Goal: Contribute content

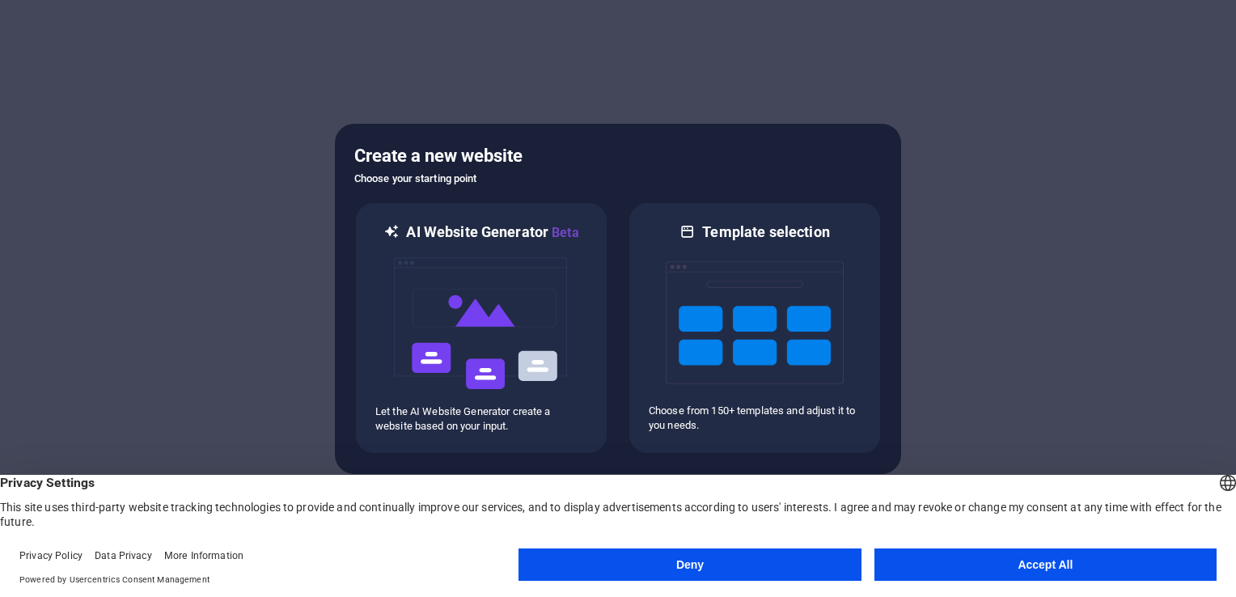
click at [1009, 573] on button "Accept All" at bounding box center [1045, 564] width 342 height 32
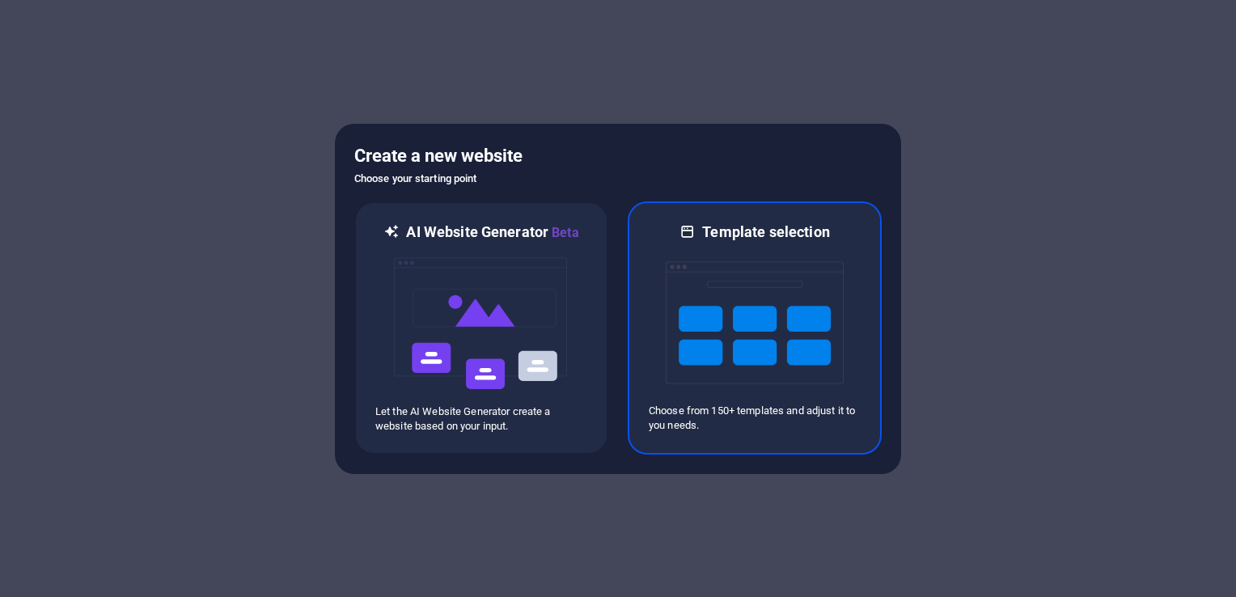
click at [778, 356] on img at bounding box center [755, 323] width 178 height 162
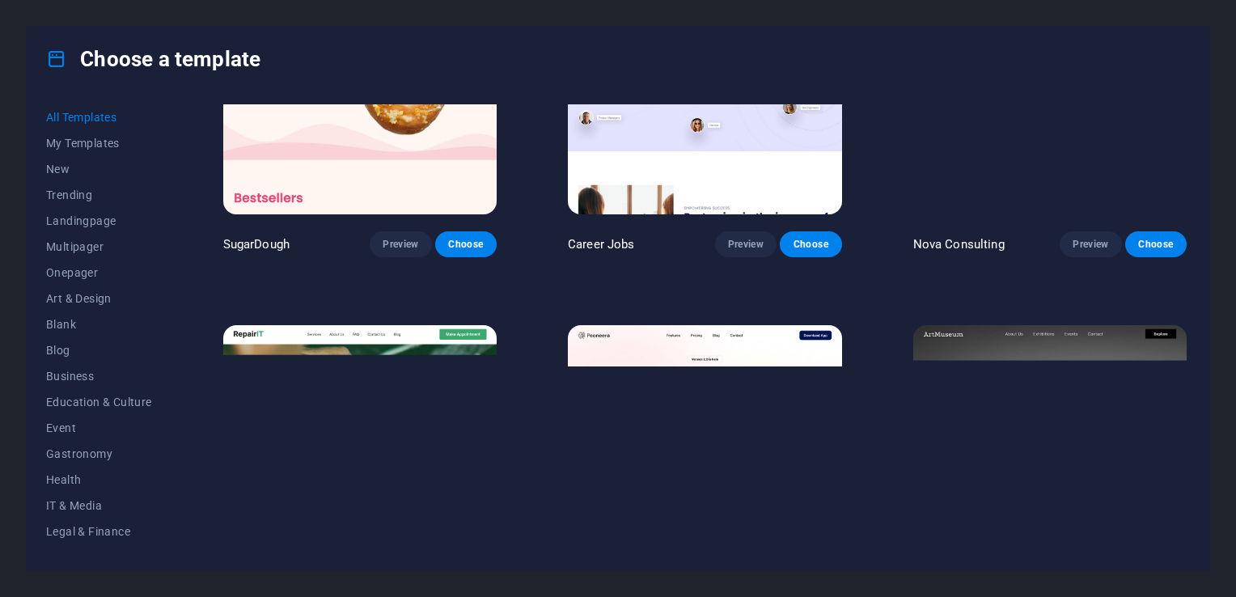
scroll to position [162, 0]
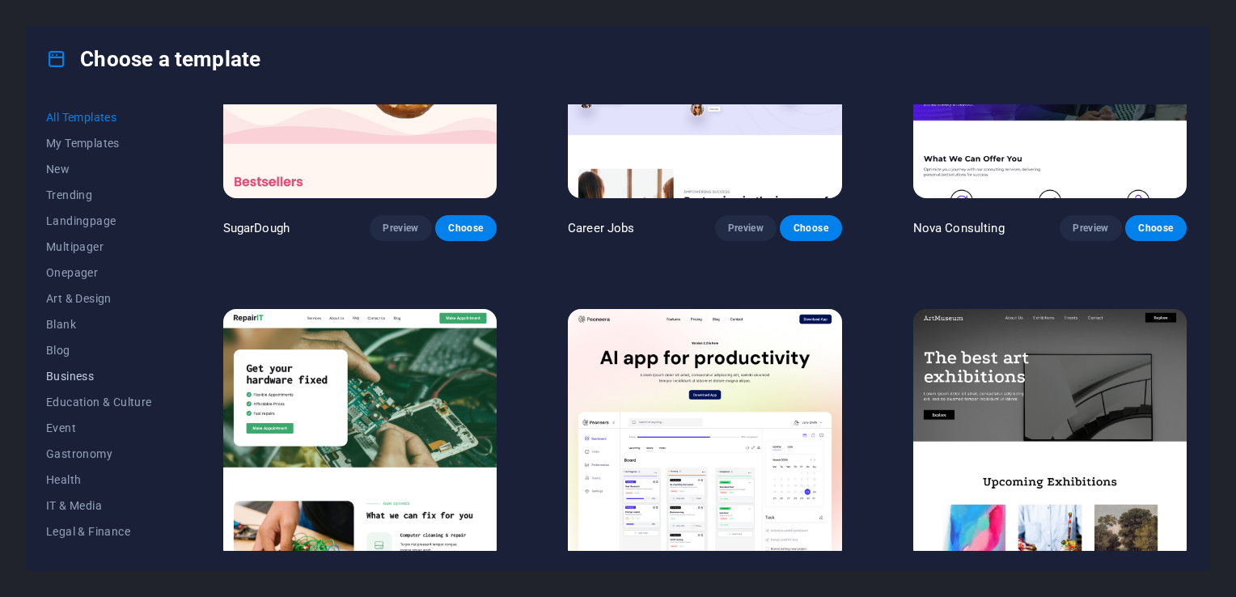
click at [75, 379] on span "Business" at bounding box center [99, 376] width 106 height 13
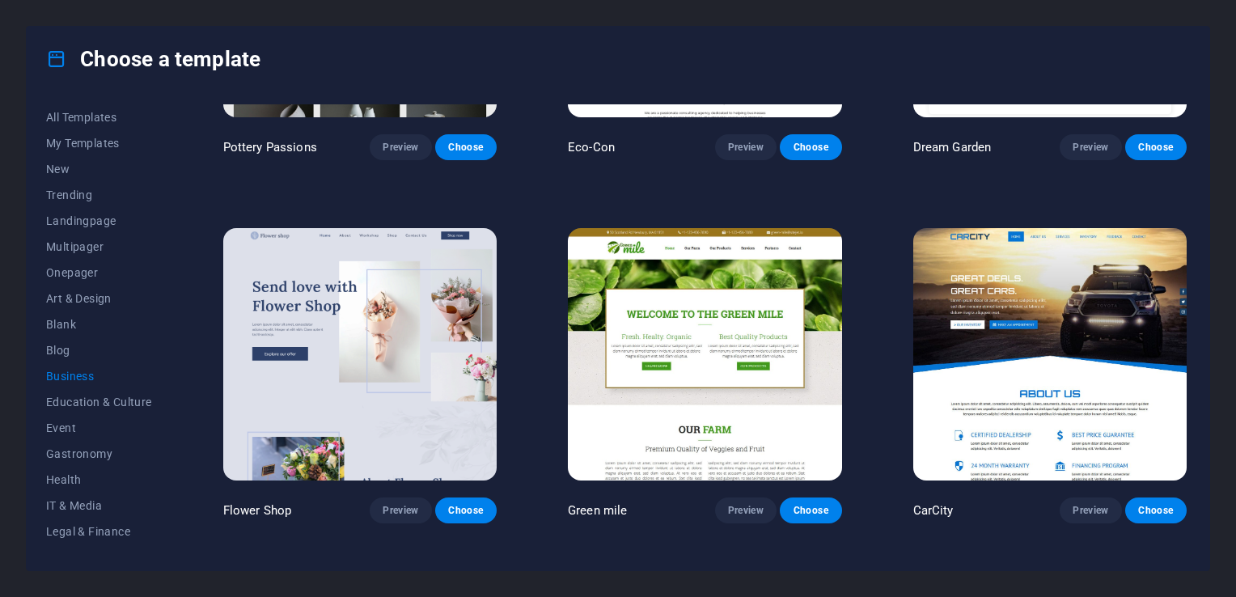
scroll to position [333, 0]
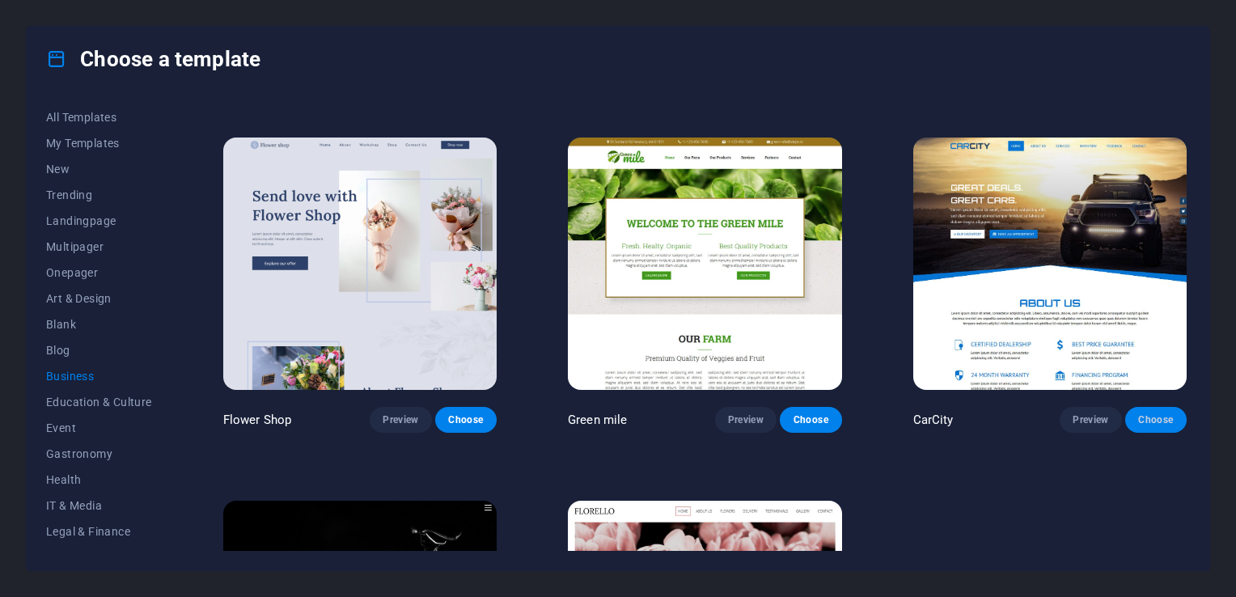
click at [1157, 420] on span "Choose" at bounding box center [1156, 419] width 36 height 13
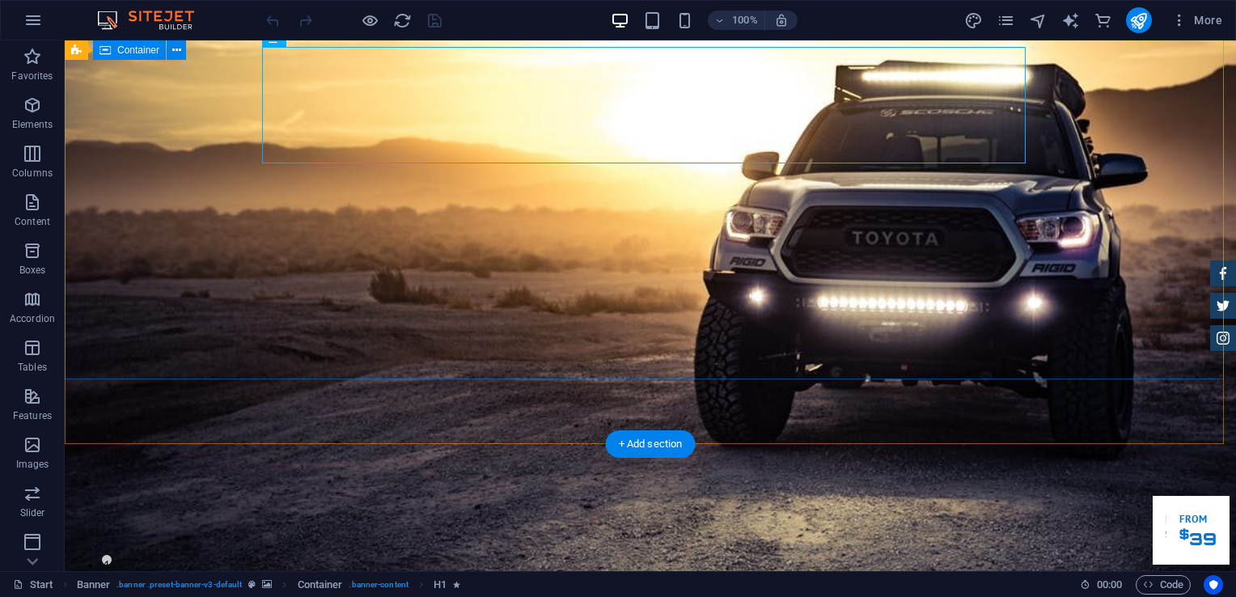
scroll to position [162, 0]
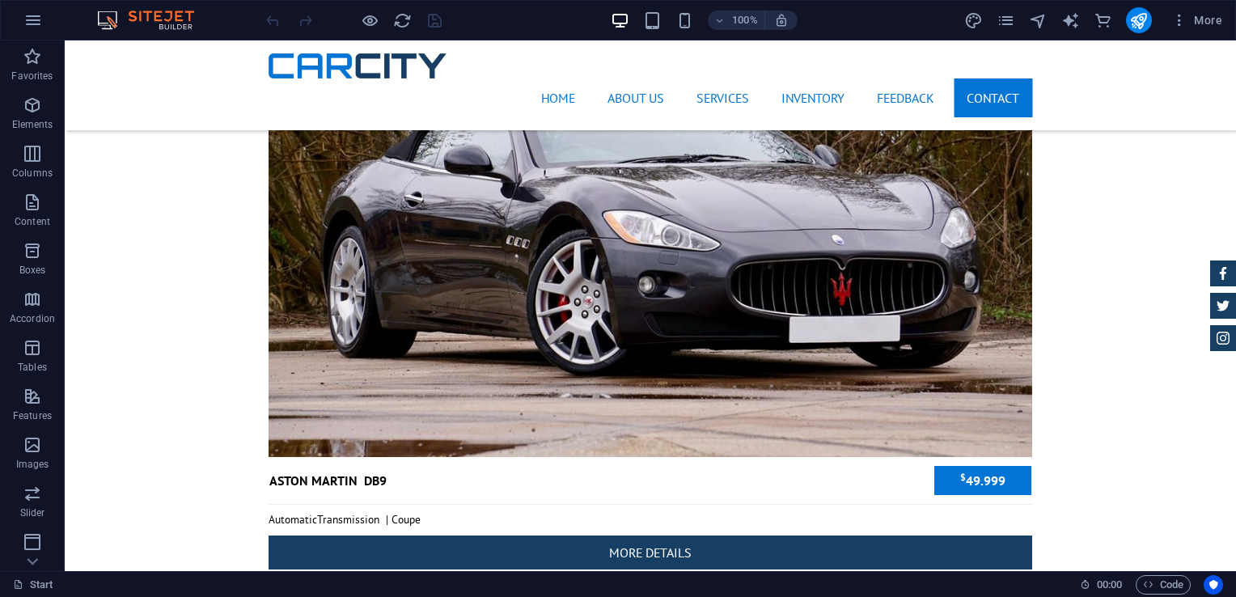
scroll to position [6097, 0]
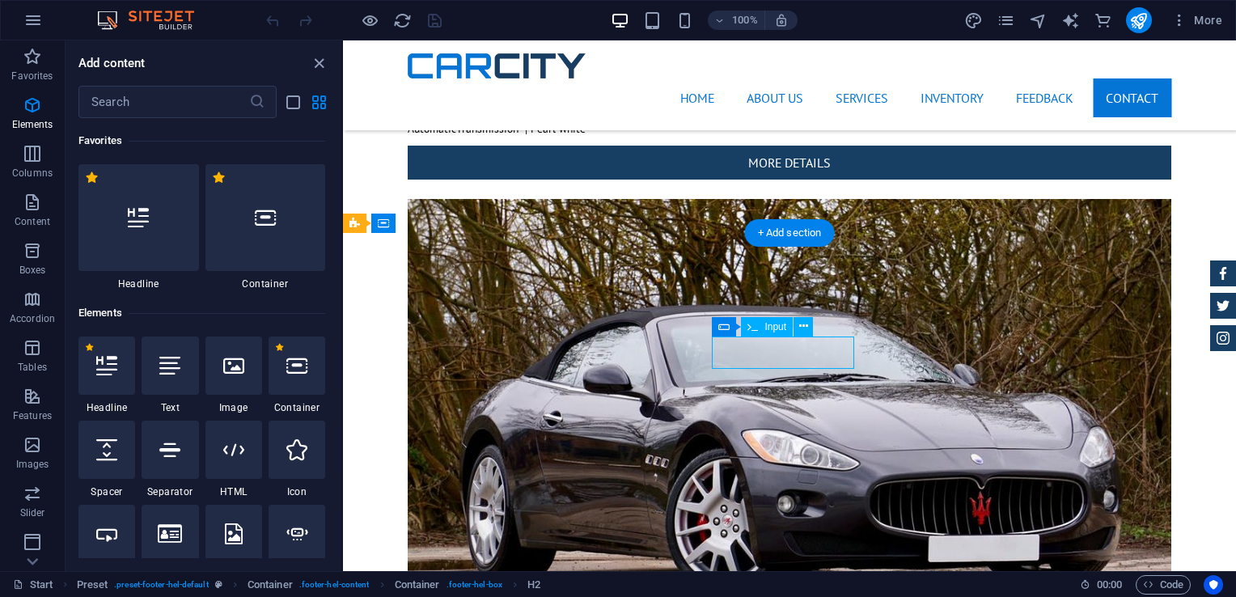
scroll to position [2830, 0]
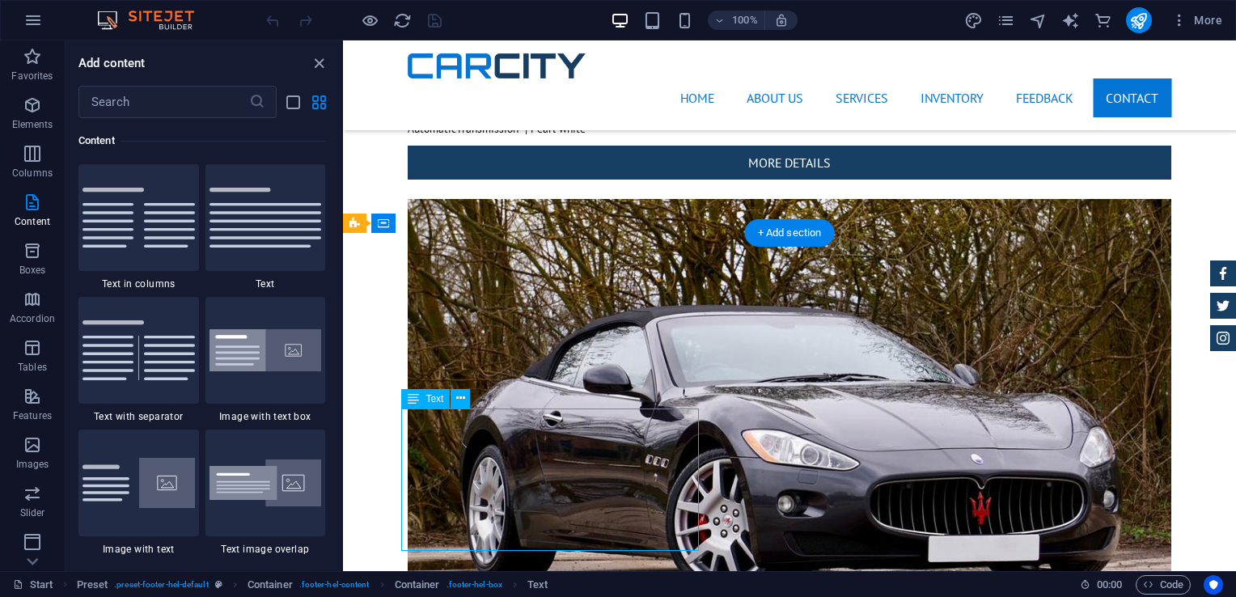
click at [263, 351] on img at bounding box center [265, 350] width 112 height 43
click at [343, 487] on div "Drag here to replace the existing content. Press “Ctrl” if you want to create a…" at bounding box center [789, 305] width 893 height 531
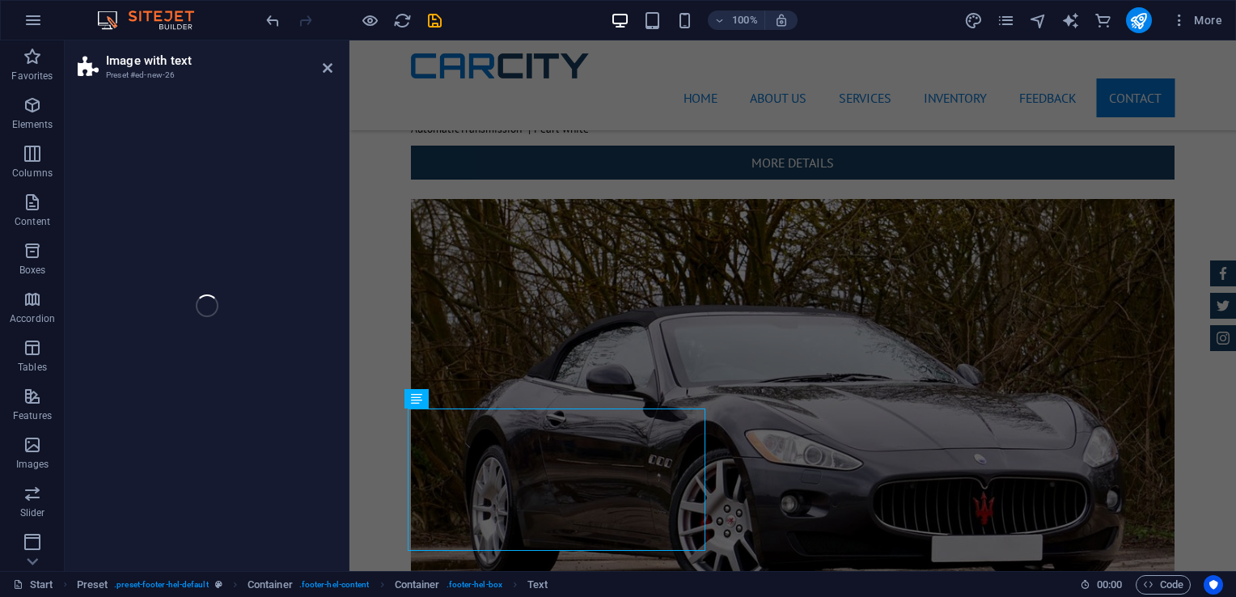
drag, startPoint x: 298, startPoint y: 481, endPoint x: 170, endPoint y: 474, distance: 128.0
click at [298, 481] on div "Image with text Preset #ed-new-26 Drag here to replace the existing content. Pr…" at bounding box center [650, 305] width 1171 height 531
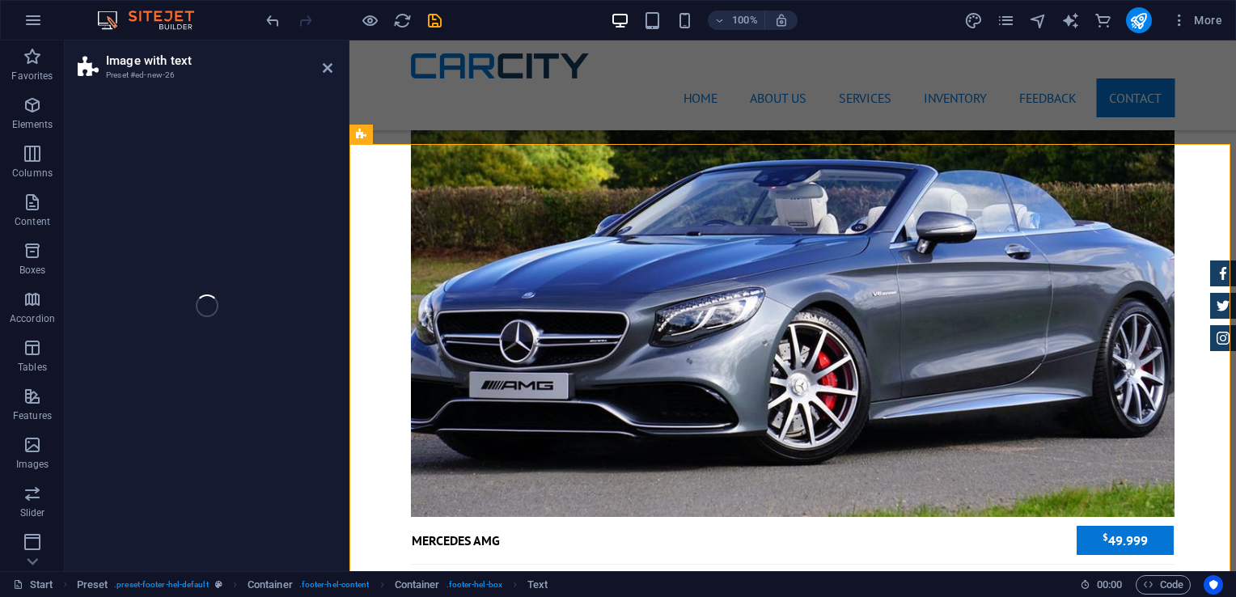
select select "rem"
select select "px"
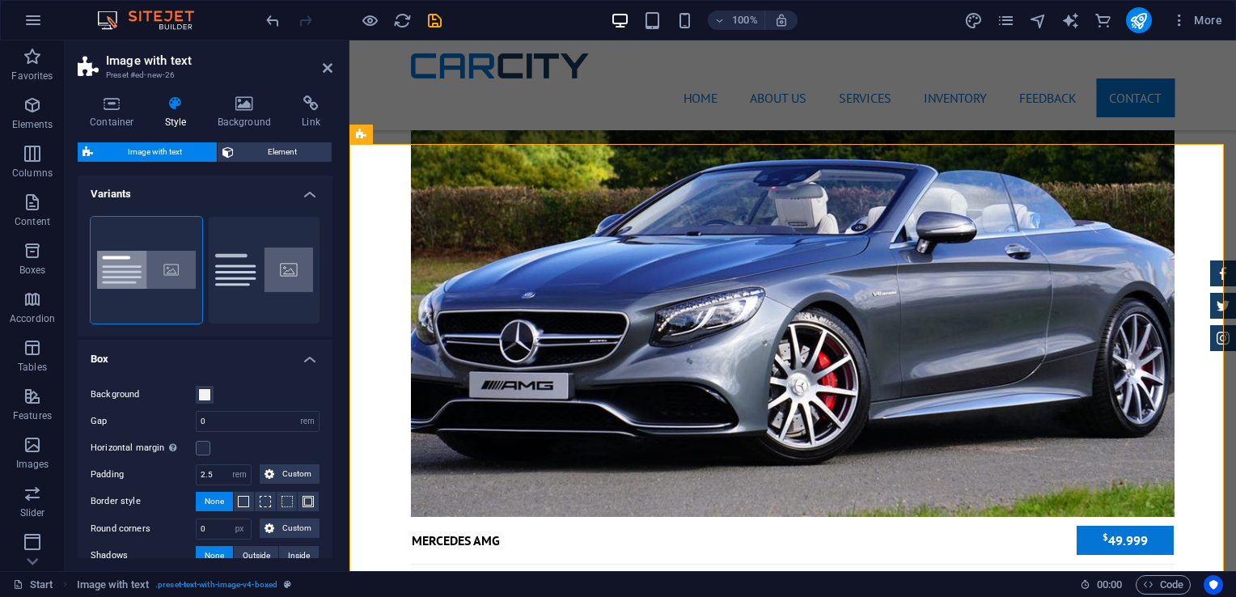
scroll to position [0, 0]
drag, startPoint x: 268, startPoint y: 252, endPoint x: 331, endPoint y: 69, distance: 194.1
click at [268, 252] on button "Default" at bounding box center [265, 271] width 112 height 107
click at [331, 69] on icon at bounding box center [328, 67] width 10 height 13
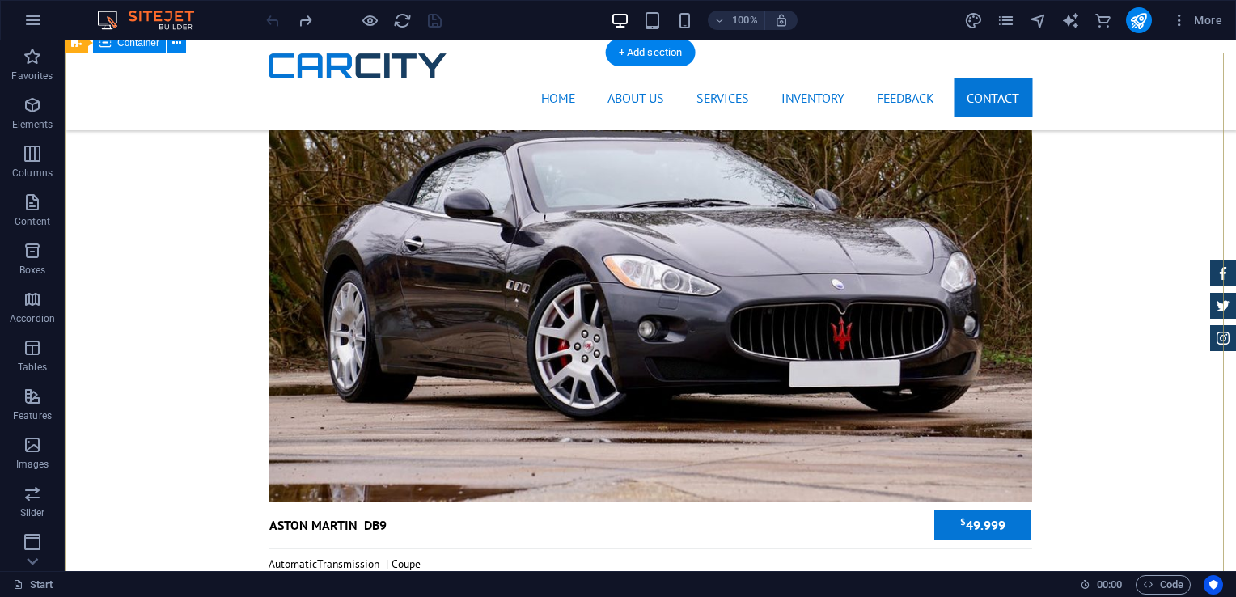
scroll to position [6277, 0]
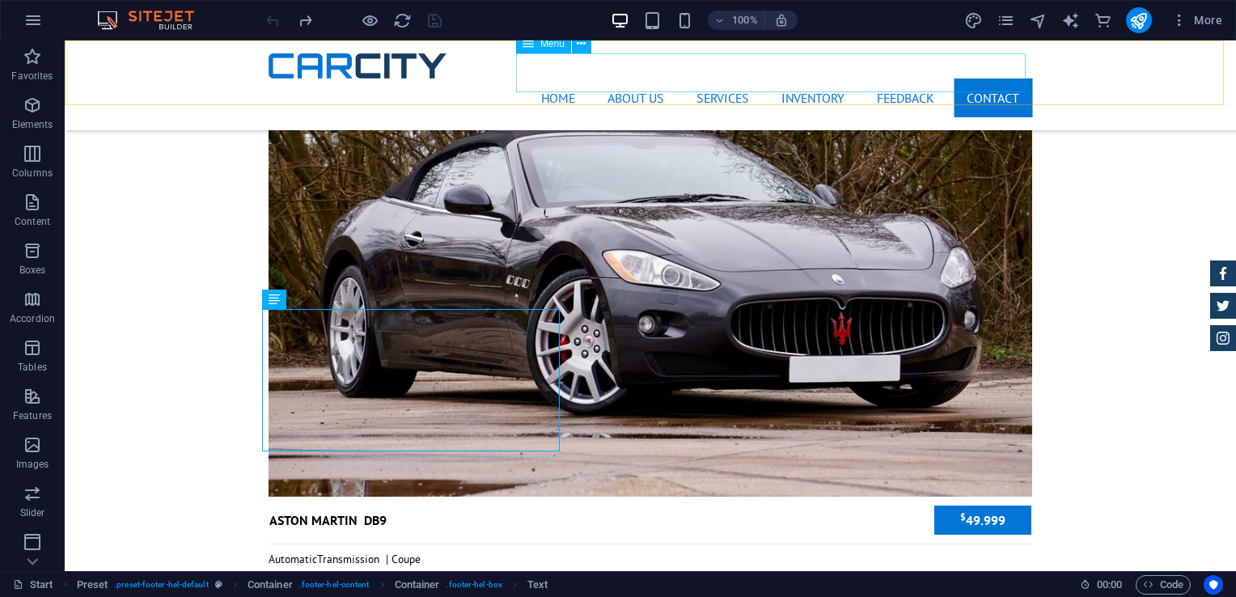
scroll to position [6196, 0]
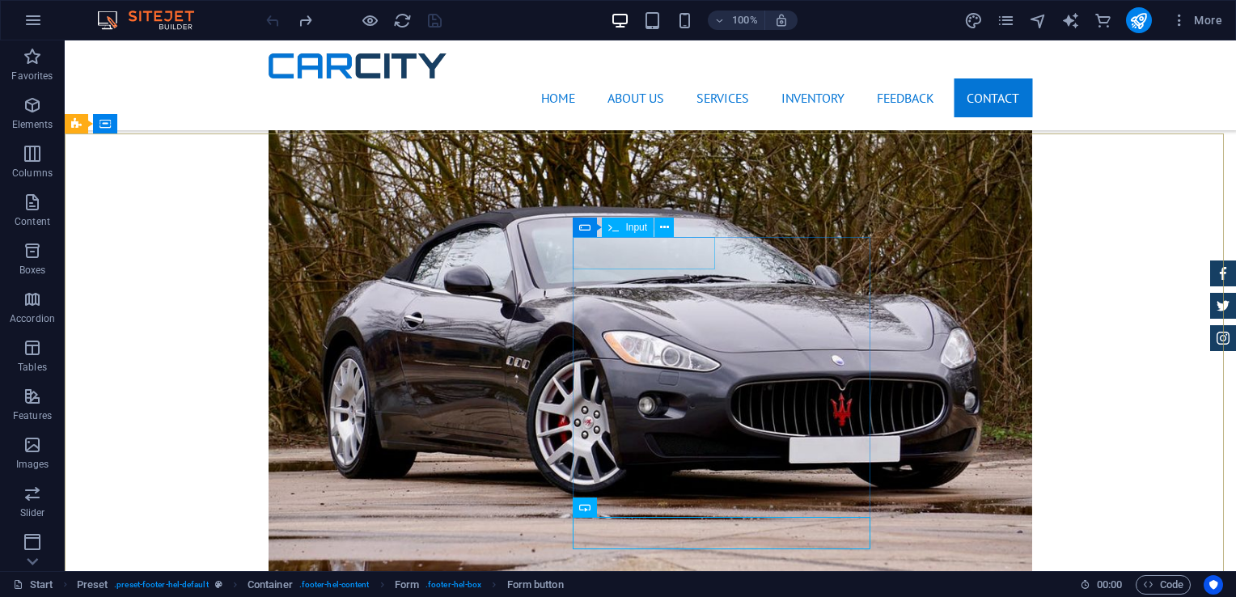
click at [627, 230] on span "Input" at bounding box center [636, 227] width 22 height 10
drag, startPoint x: 671, startPoint y: 278, endPoint x: 606, endPoint y: 257, distance: 68.0
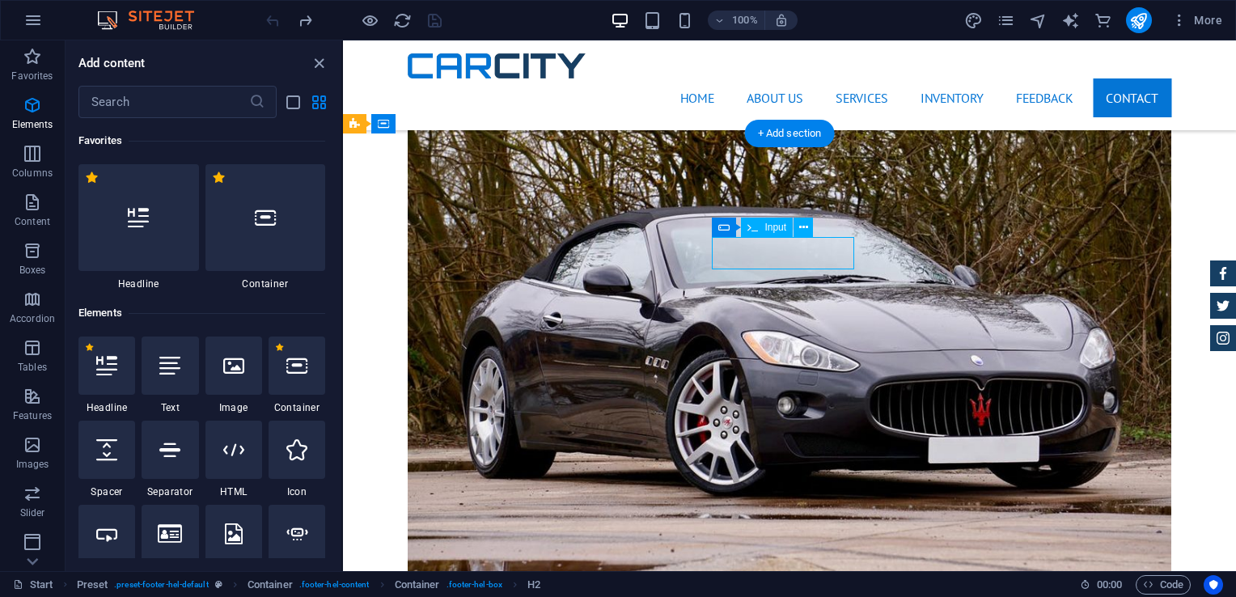
scroll to position [2830, 0]
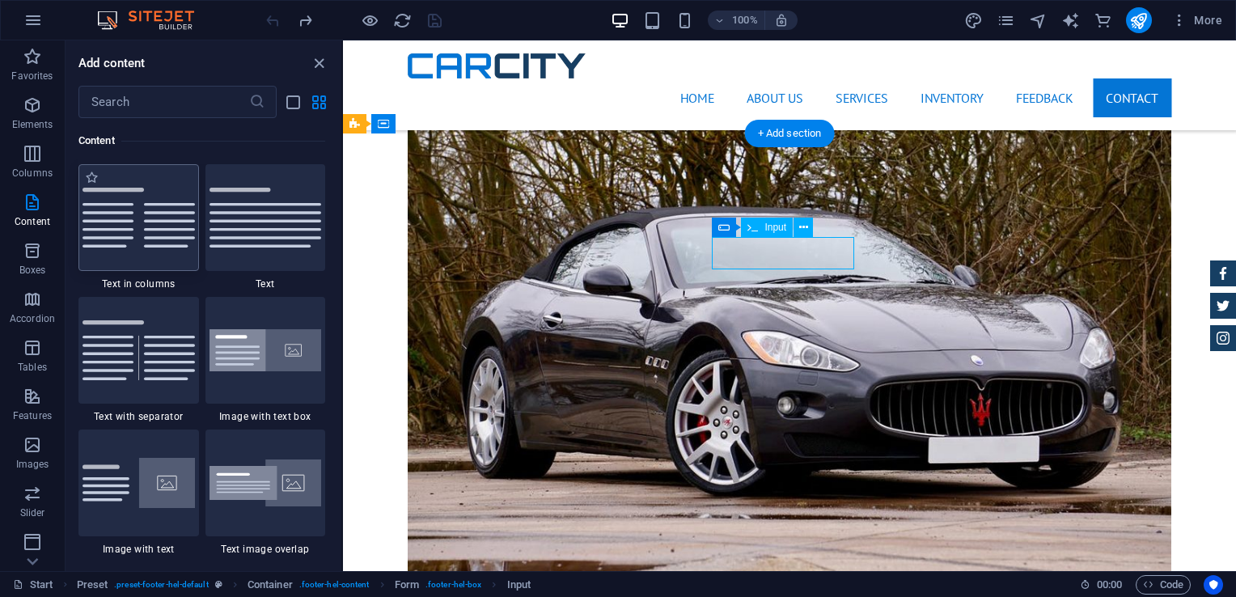
click at [97, 218] on img at bounding box center [139, 218] width 112 height 60
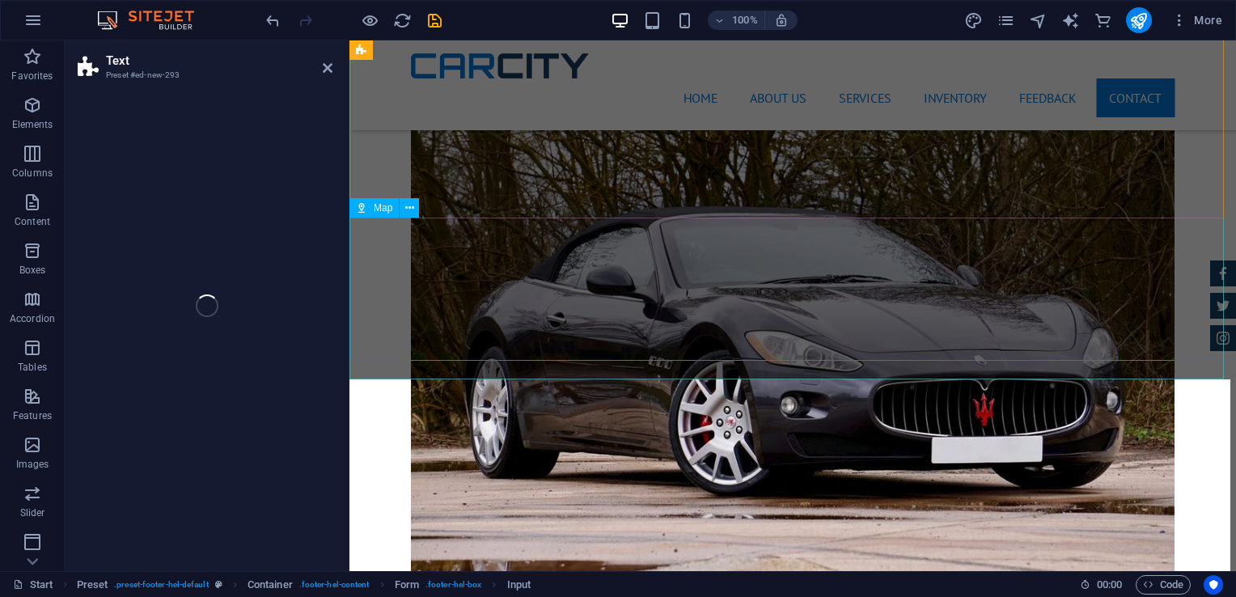
scroll to position [6804, 0]
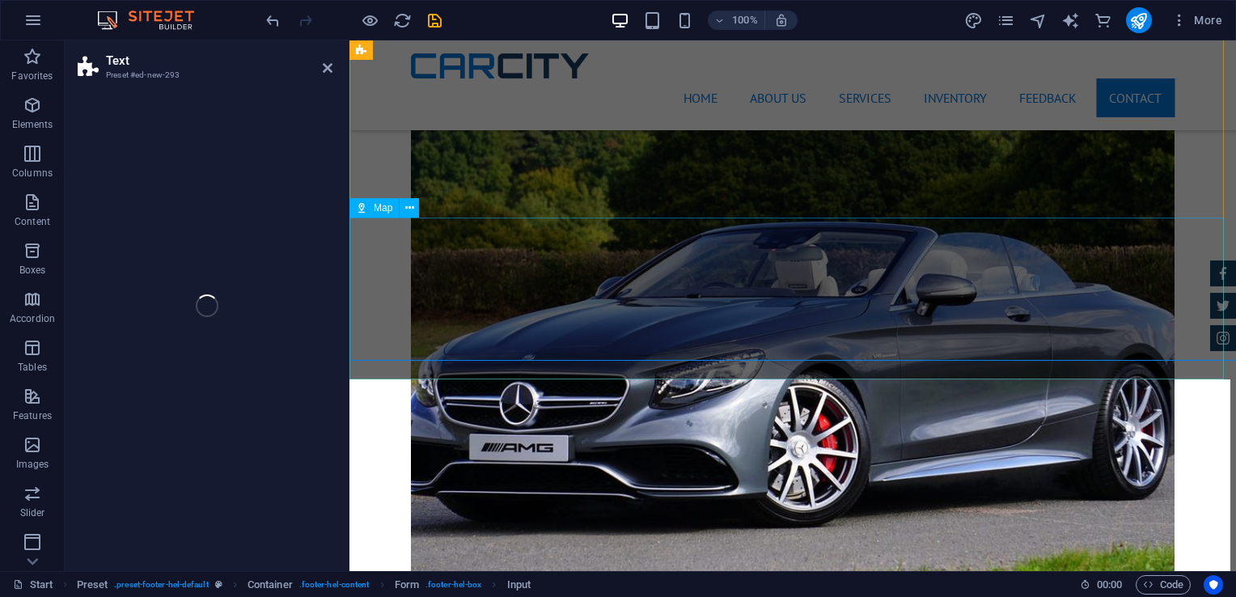
select select "rem"
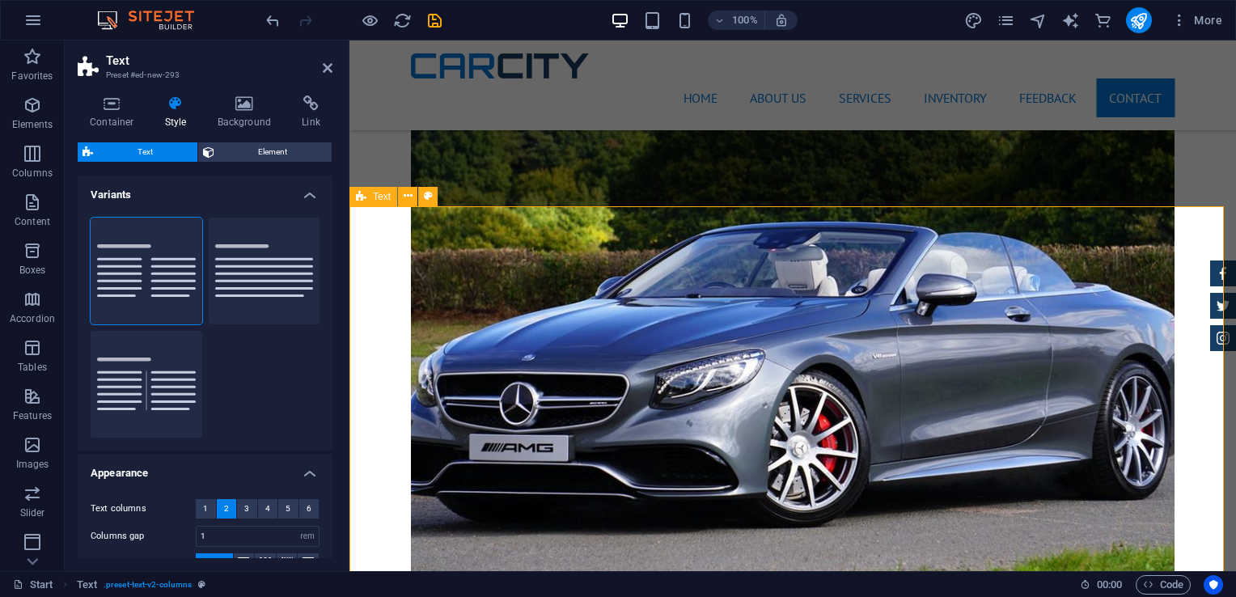
scroll to position [6439, 0]
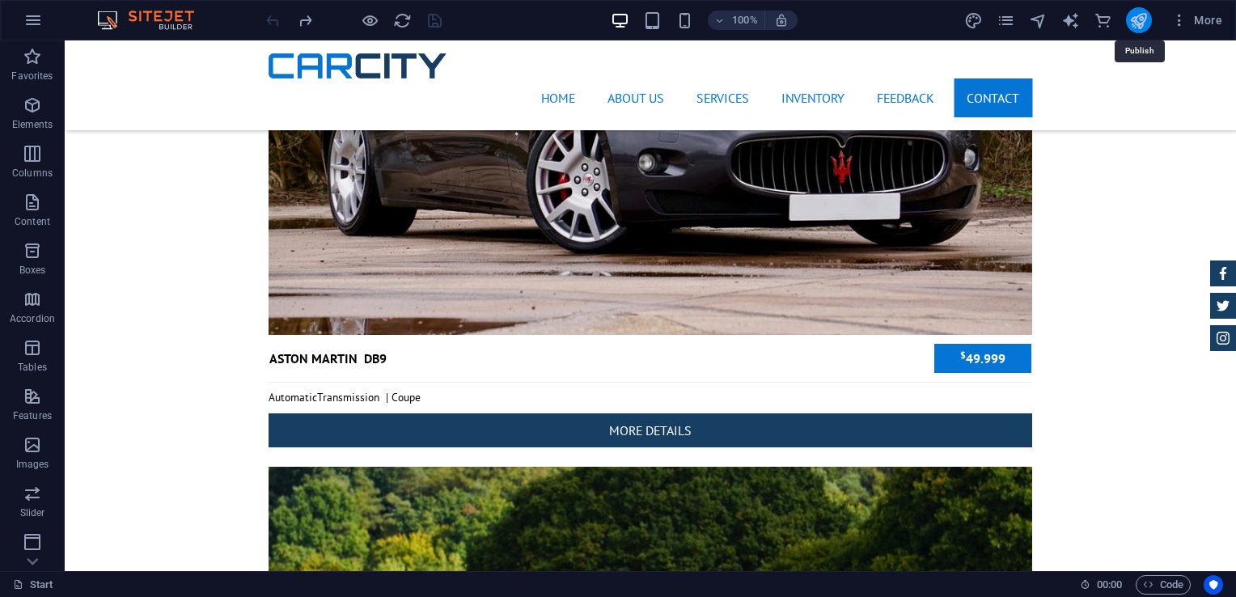
click at [1138, 21] on icon "publish" at bounding box center [1138, 20] width 19 height 19
